Goal: Use online tool/utility: Utilize a website feature to perform a specific function

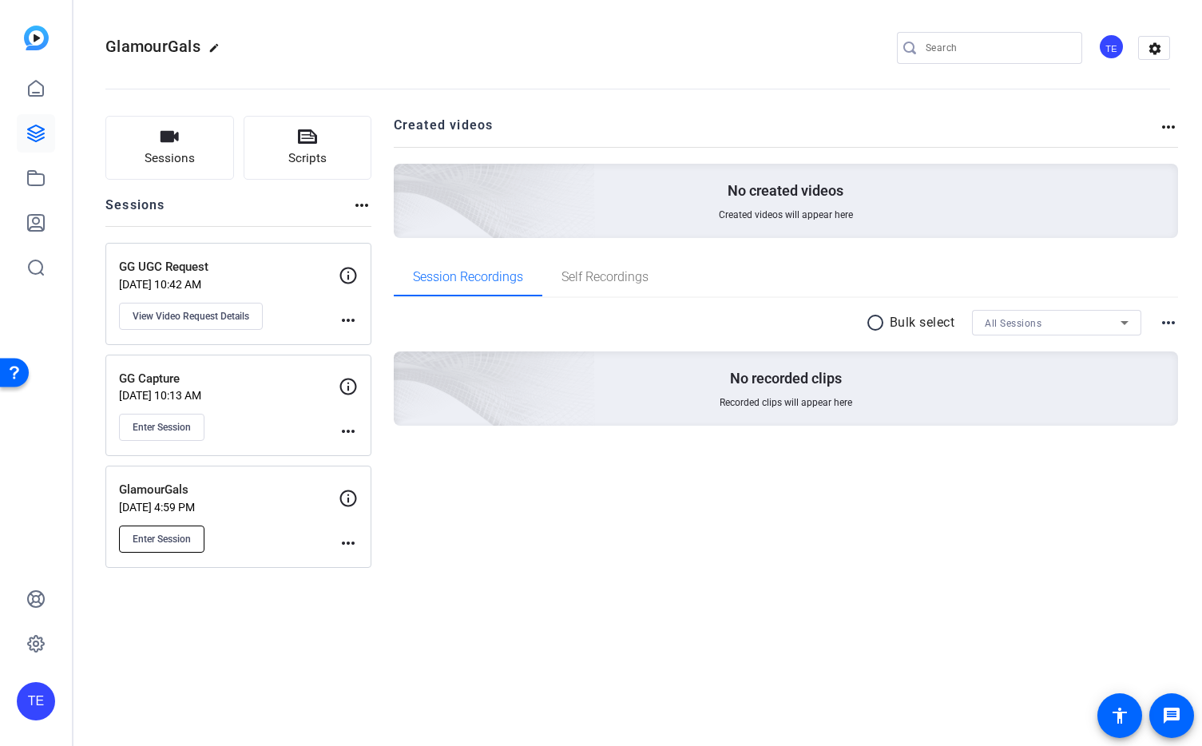
click at [172, 533] on span "Enter Session" at bounding box center [162, 539] width 58 height 13
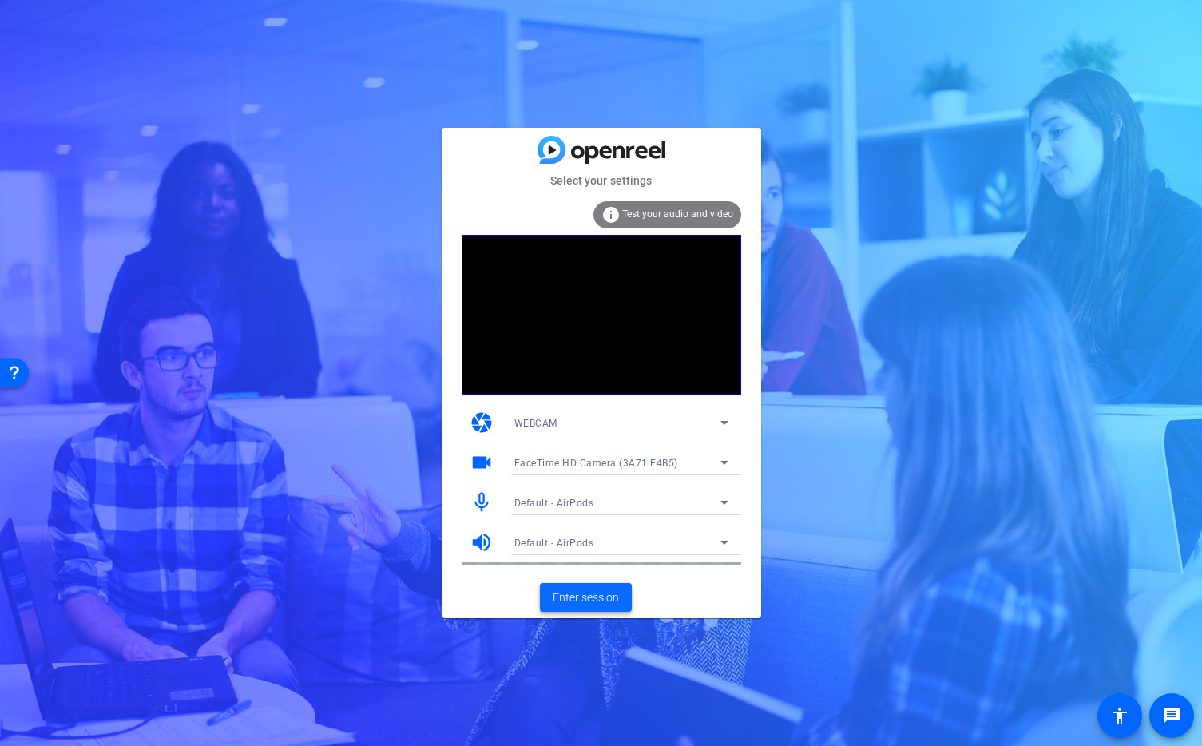
click at [593, 601] on span "Enter session" at bounding box center [586, 597] width 66 height 17
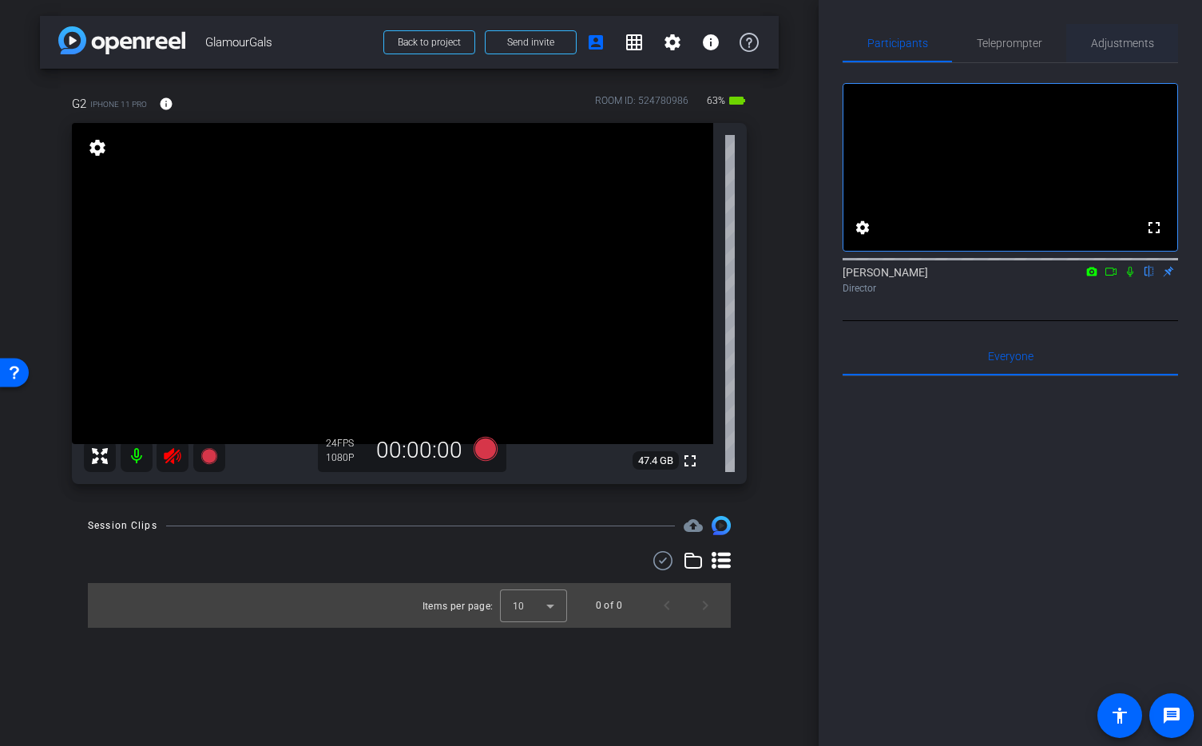
click at [1122, 43] on span "Adjustments" at bounding box center [1122, 43] width 63 height 11
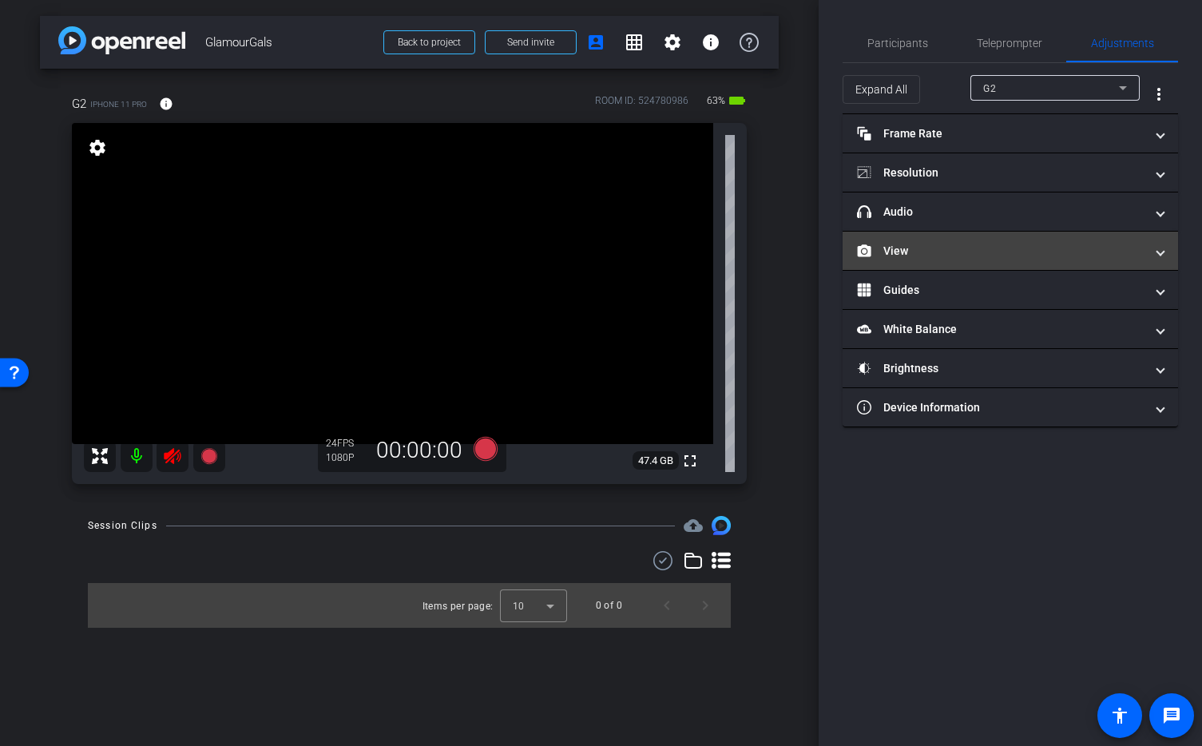
click at [1162, 251] on span at bounding box center [1160, 251] width 6 height 17
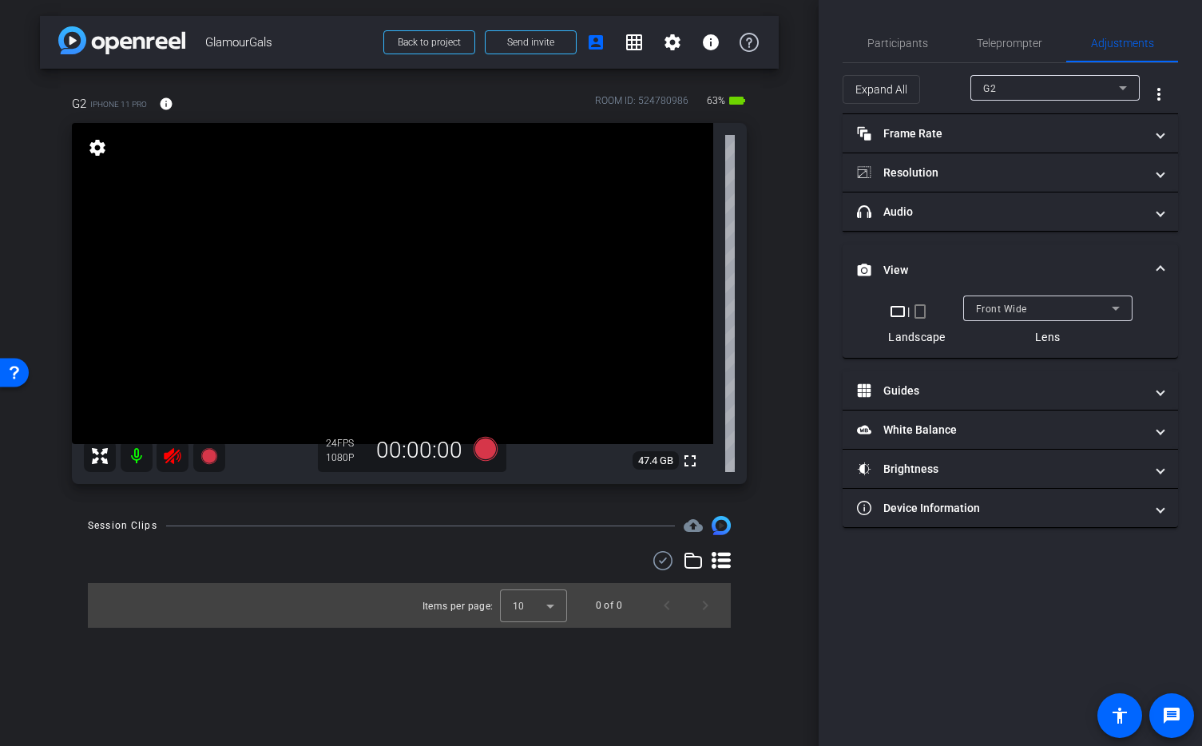
click at [1119, 308] on icon at bounding box center [1115, 308] width 19 height 19
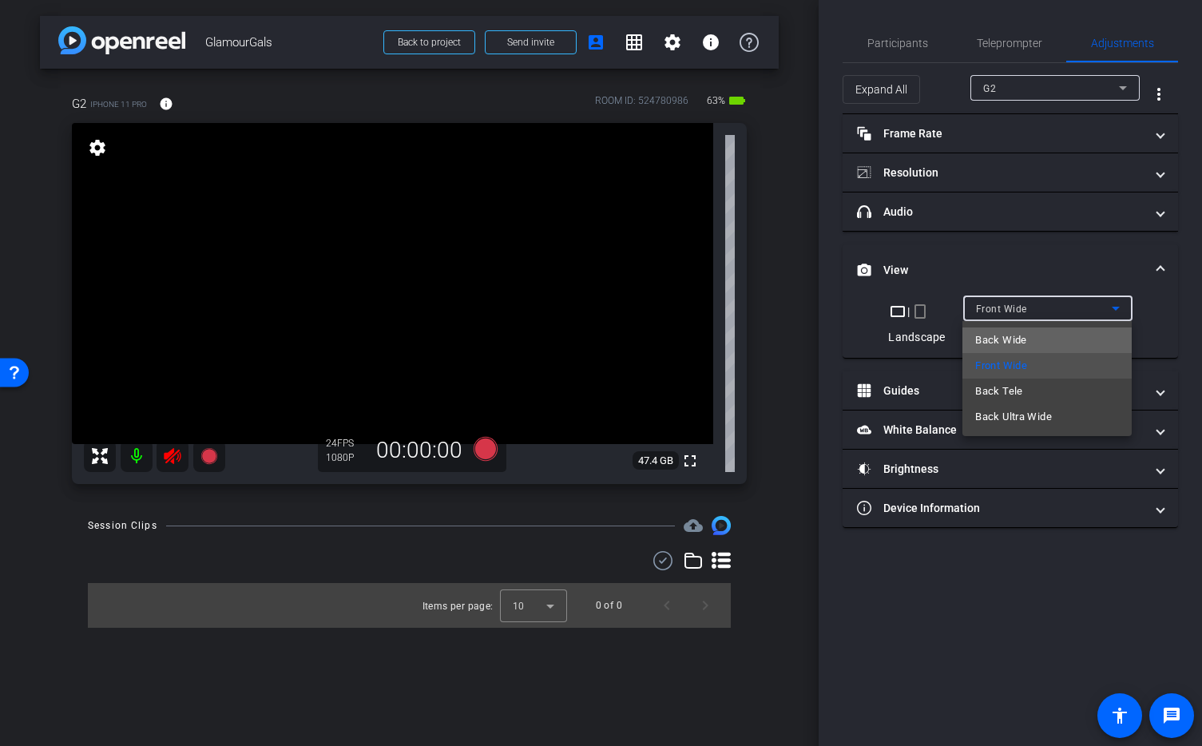
click at [1088, 341] on mat-option "Back Wide" at bounding box center [1046, 340] width 169 height 26
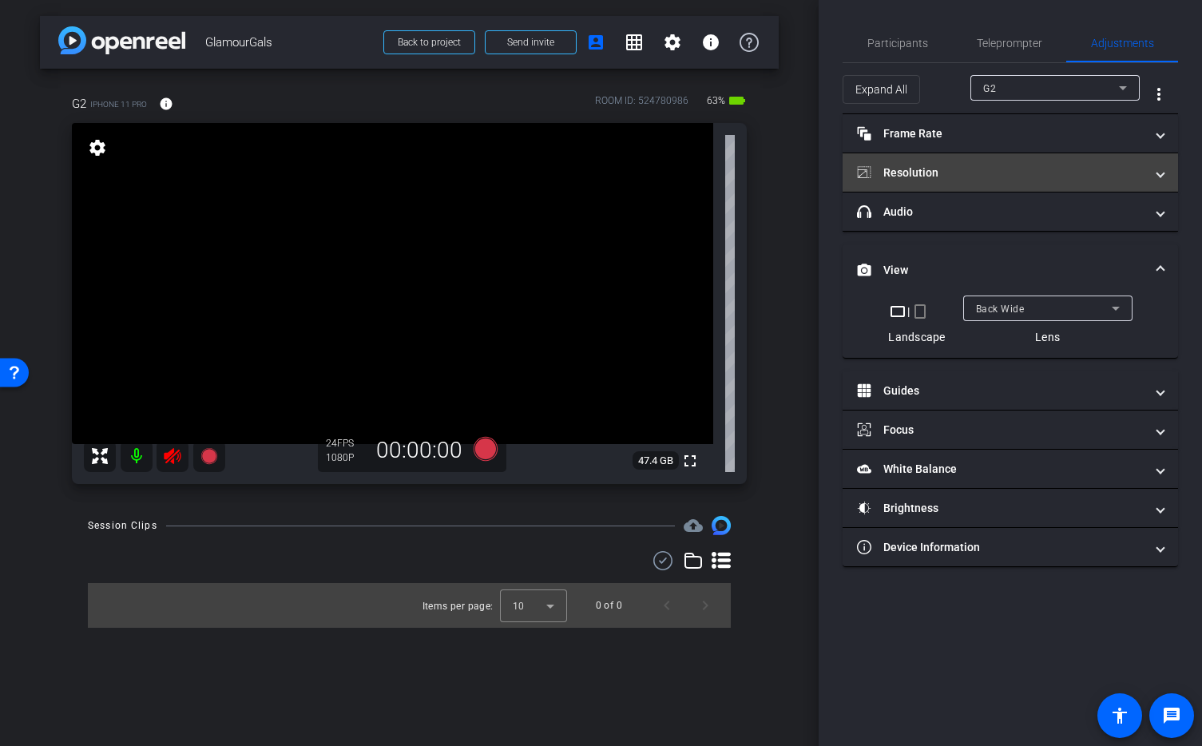
click at [988, 172] on mat-panel-title "Resolution" at bounding box center [1000, 173] width 287 height 17
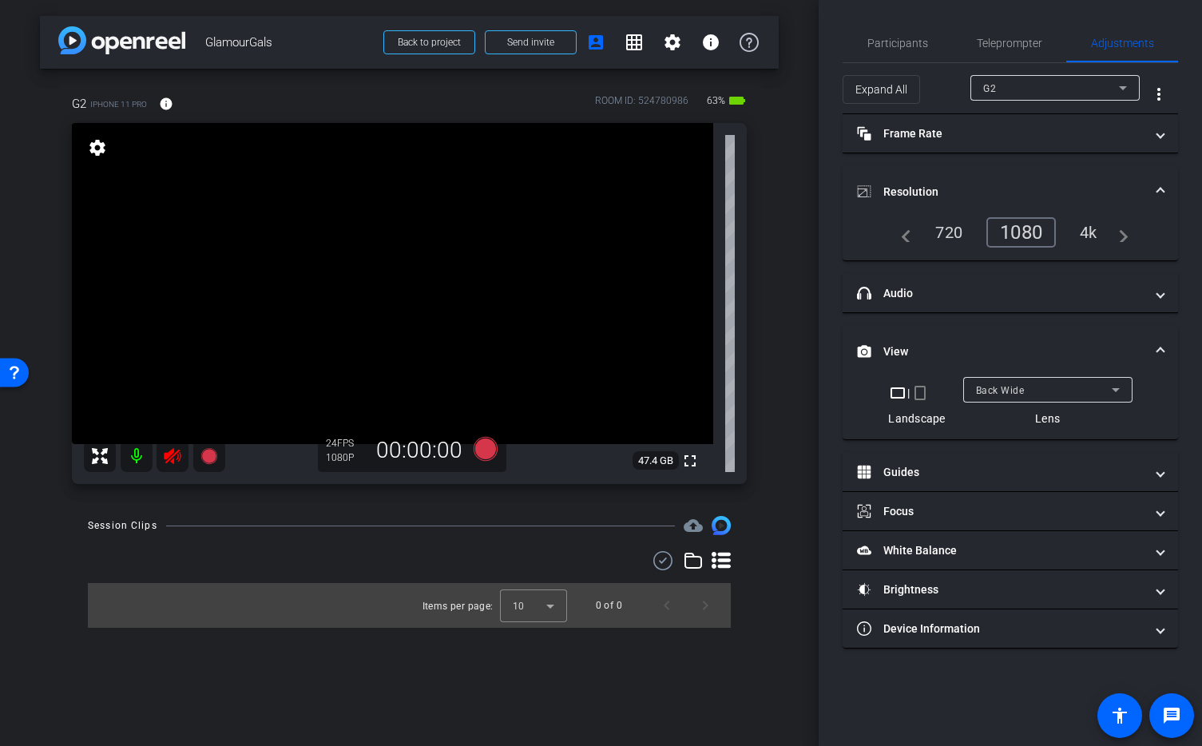
click at [1096, 235] on div "4k" at bounding box center [1089, 232] width 42 height 27
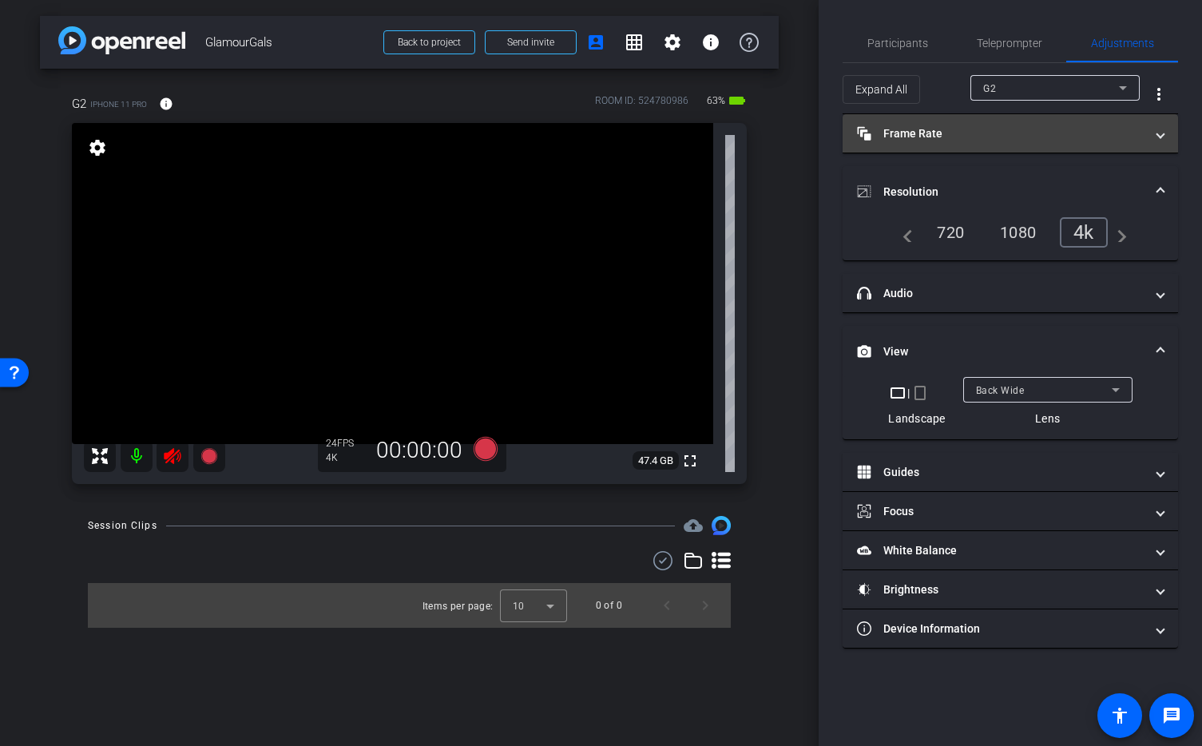
click at [1076, 140] on mat-panel-title "Frame Rate Frame Rate" at bounding box center [1000, 133] width 287 height 17
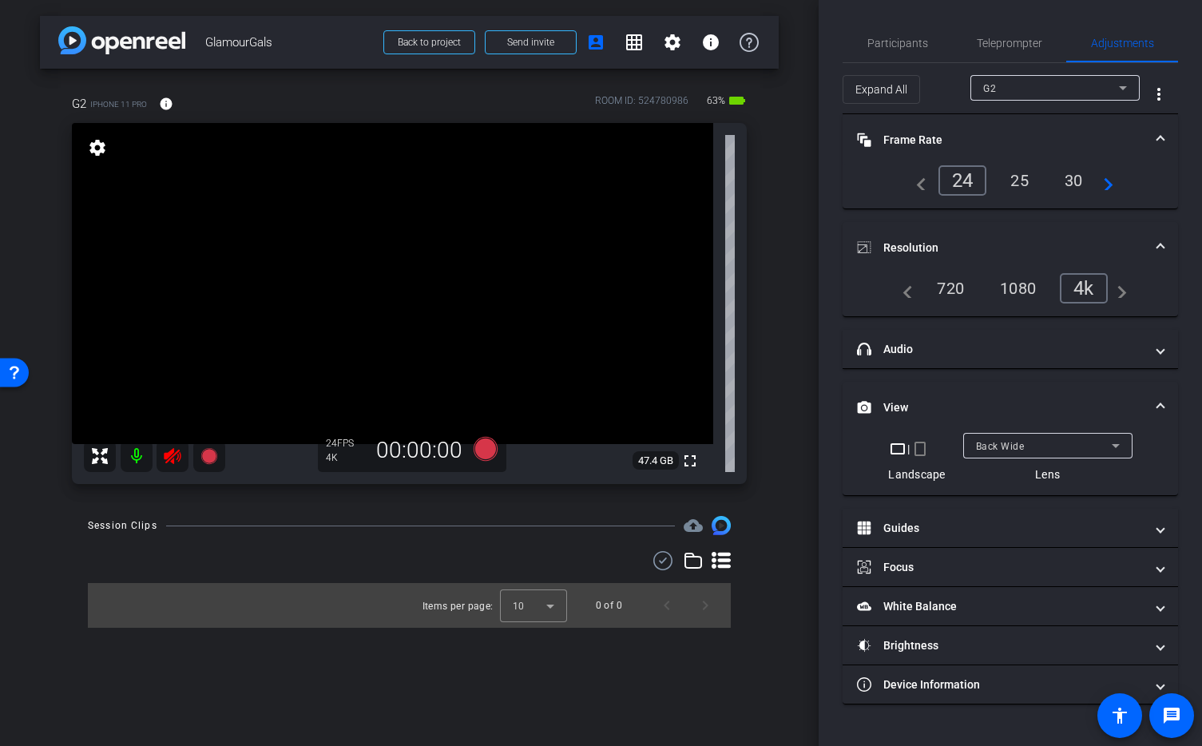
click at [1161, 135] on span at bounding box center [1160, 140] width 6 height 17
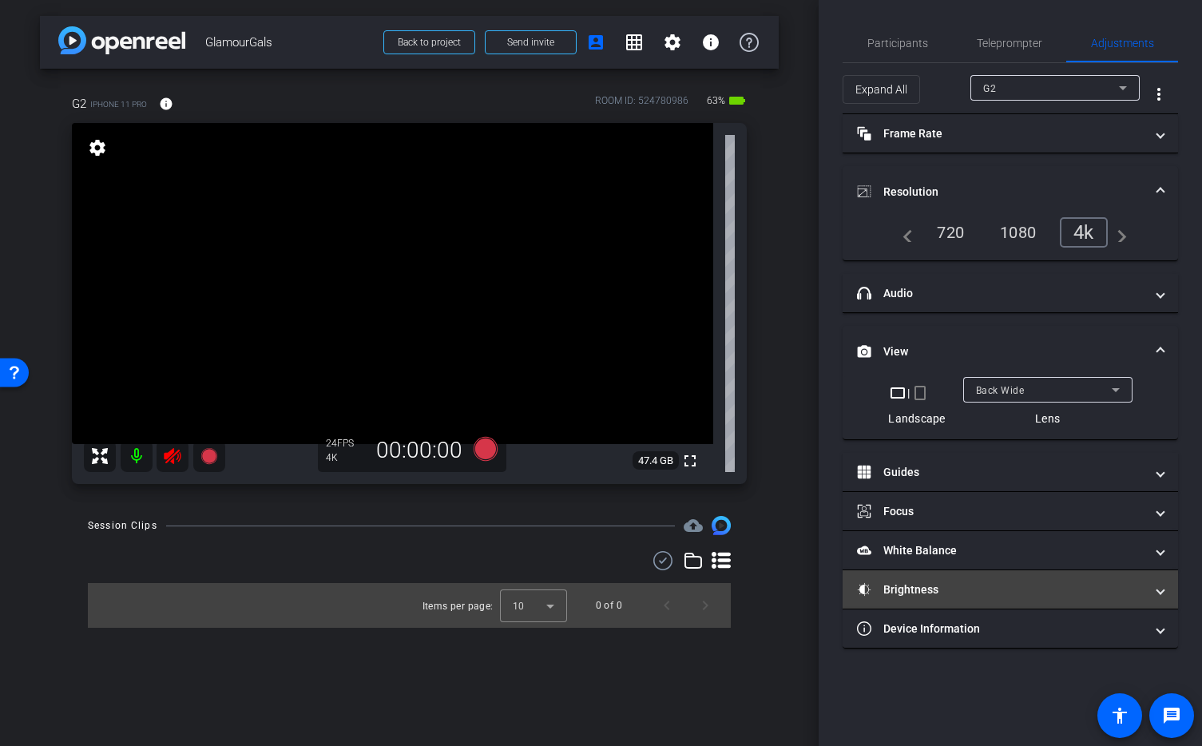
click at [981, 590] on mat-panel-title "Brightness" at bounding box center [1000, 589] width 287 height 17
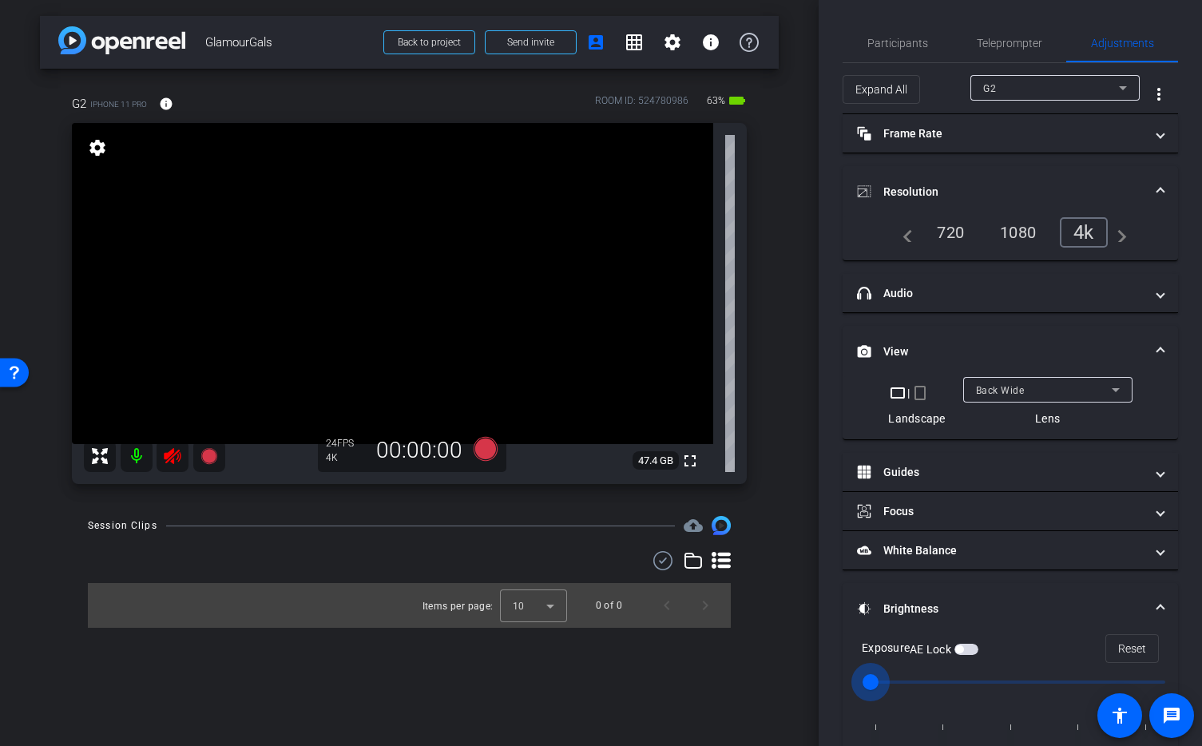
drag, startPoint x: 1011, startPoint y: 684, endPoint x: 858, endPoint y: 687, distance: 152.5
click at [858, 687] on input "range" at bounding box center [1016, 681] width 331 height 35
drag, startPoint x: 873, startPoint y: 681, endPoint x: 1174, endPoint y: 680, distance: 301.1
click at [1174, 680] on input "range" at bounding box center [1016, 681] width 331 height 35
click at [170, 456] on icon at bounding box center [172, 455] width 19 height 19
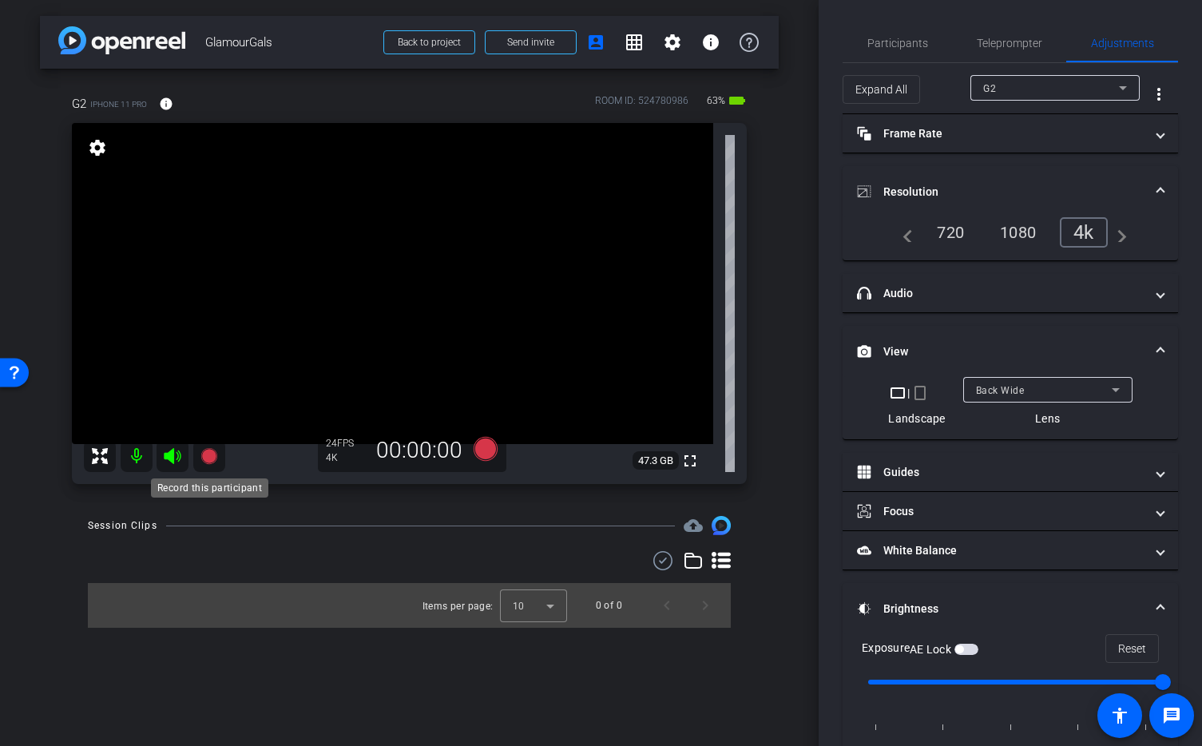
click at [210, 456] on icon at bounding box center [208, 456] width 16 height 16
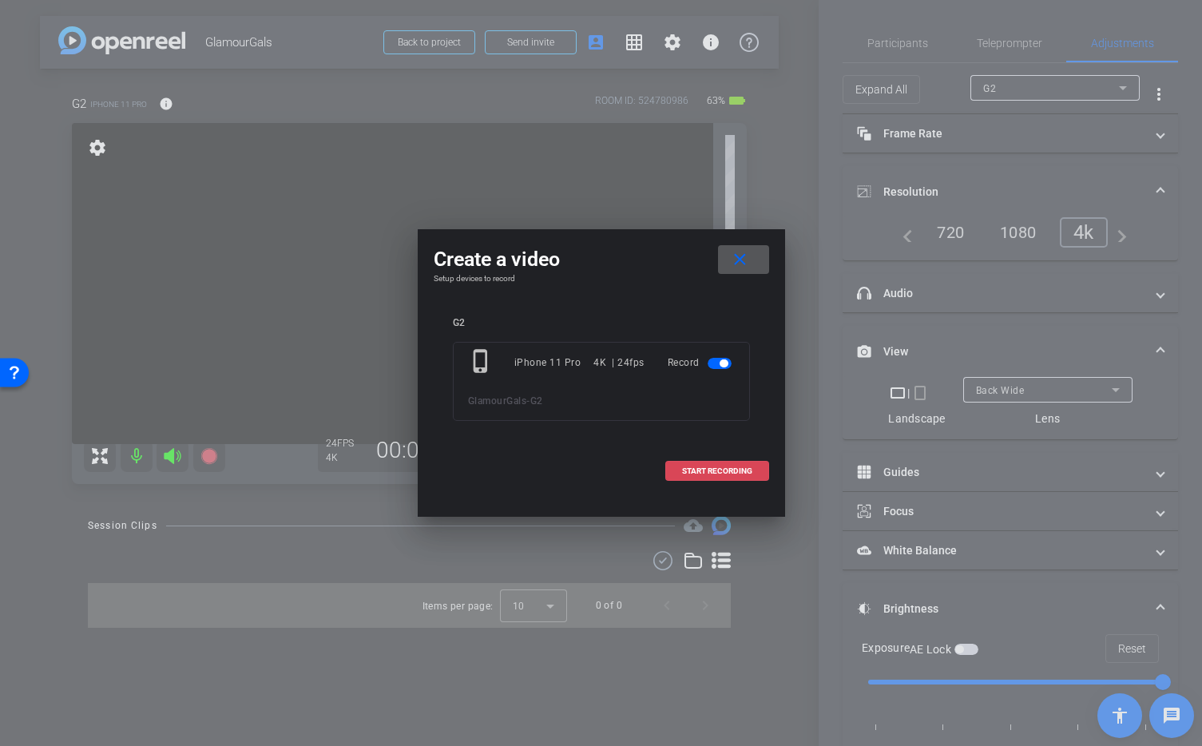
click at [700, 470] on span "START RECORDING" at bounding box center [717, 471] width 70 height 8
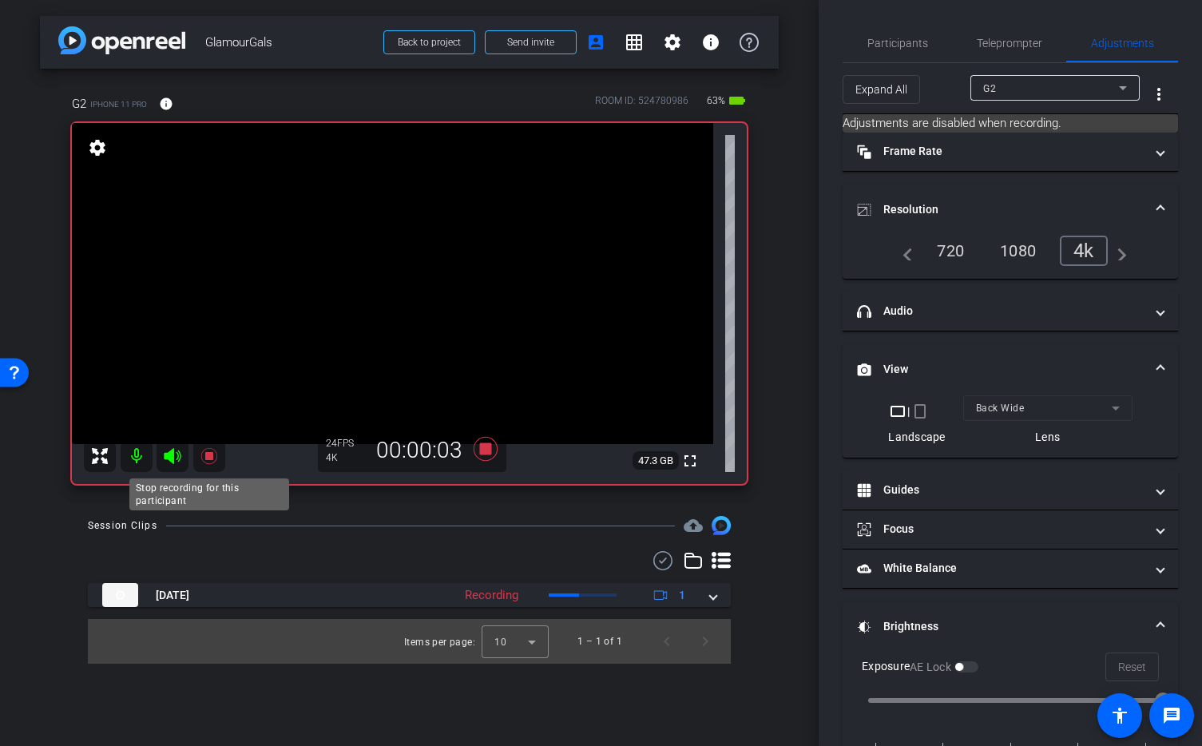
click at [211, 454] on icon at bounding box center [208, 456] width 16 height 16
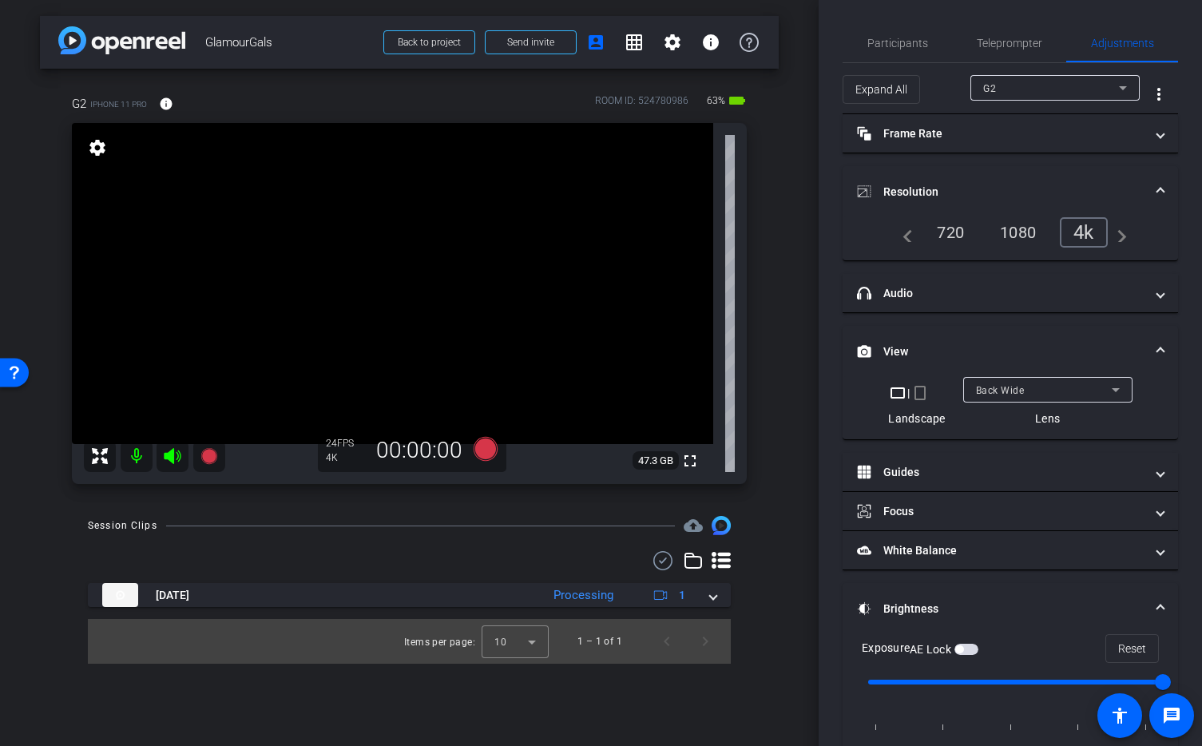
type input "0"
click at [1001, 680] on input "range" at bounding box center [1016, 681] width 331 height 35
click at [171, 456] on icon at bounding box center [172, 456] width 17 height 16
click at [136, 454] on mat-icon at bounding box center [137, 456] width 32 height 32
